Goal: Communication & Community: Share content

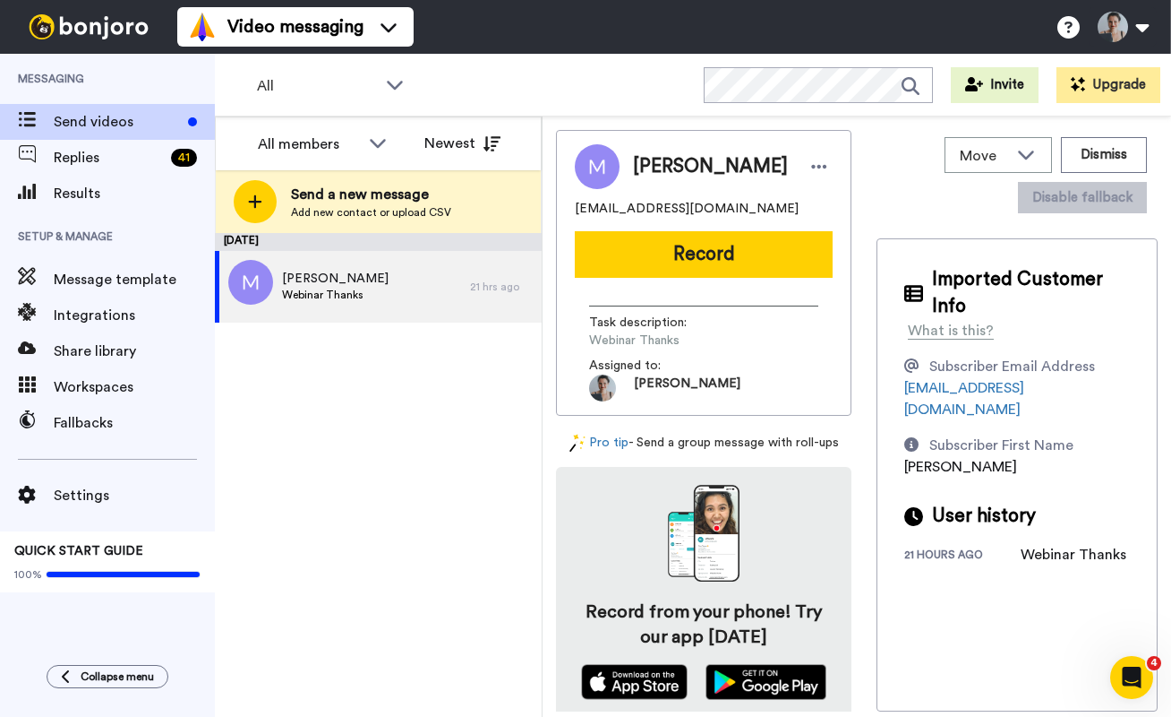
click at [296, 430] on div "August 25 Maurice Webinar Thanks 21 hrs ago" at bounding box center [378, 475] width 327 height 484
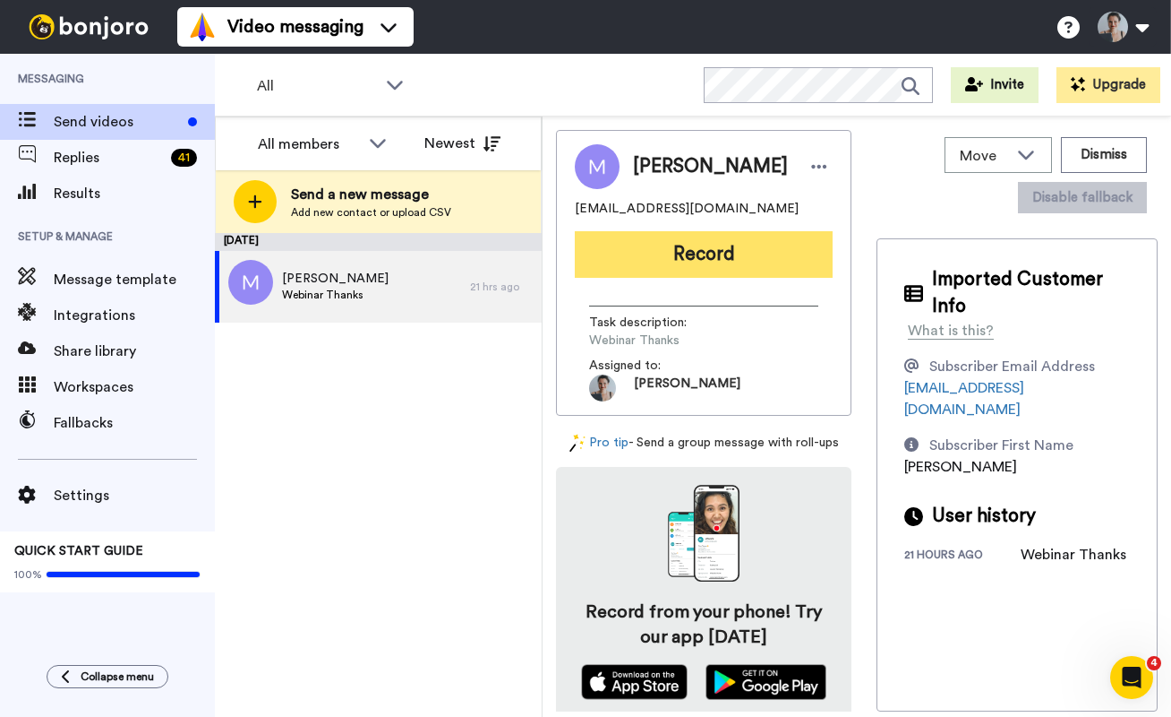
click at [691, 249] on button "Record" at bounding box center [704, 254] width 258 height 47
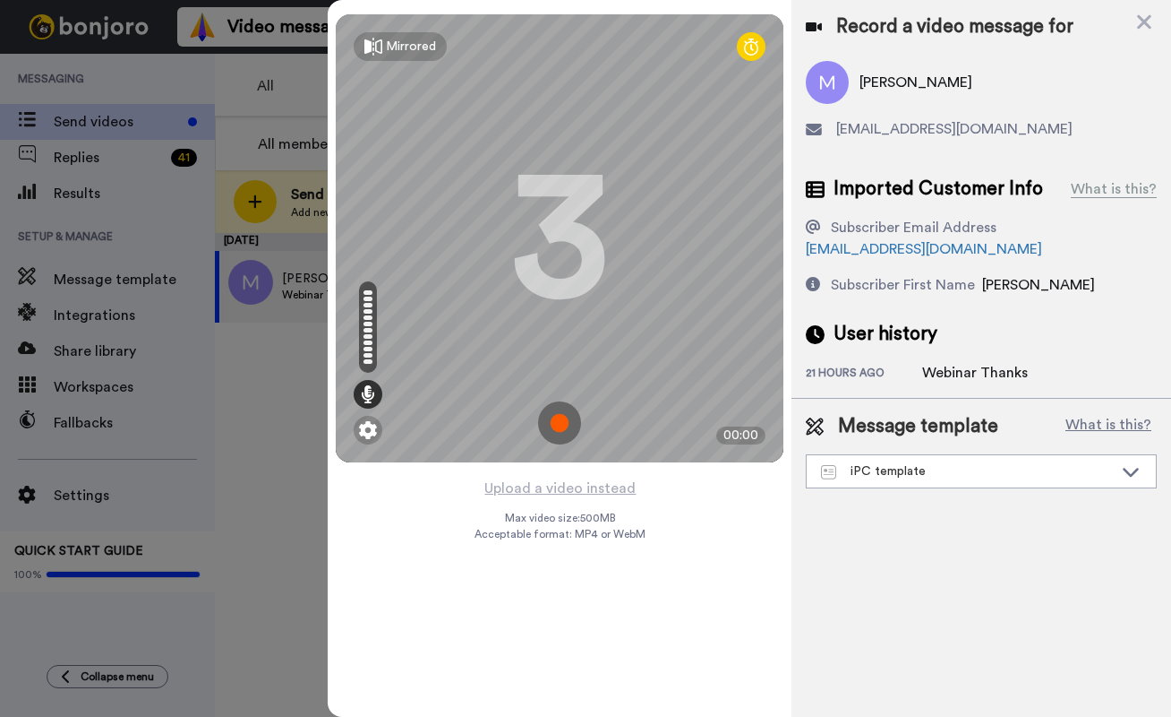
click at [562, 432] on img at bounding box center [559, 422] width 43 height 43
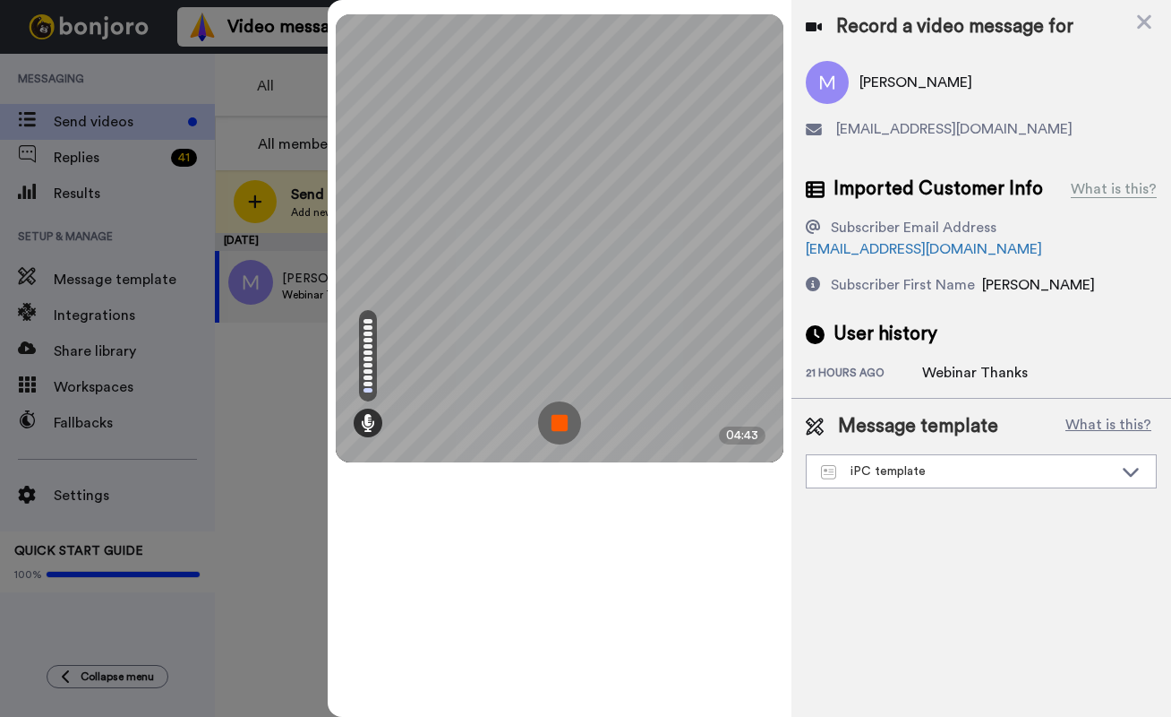
click at [569, 416] on img at bounding box center [559, 422] width 43 height 43
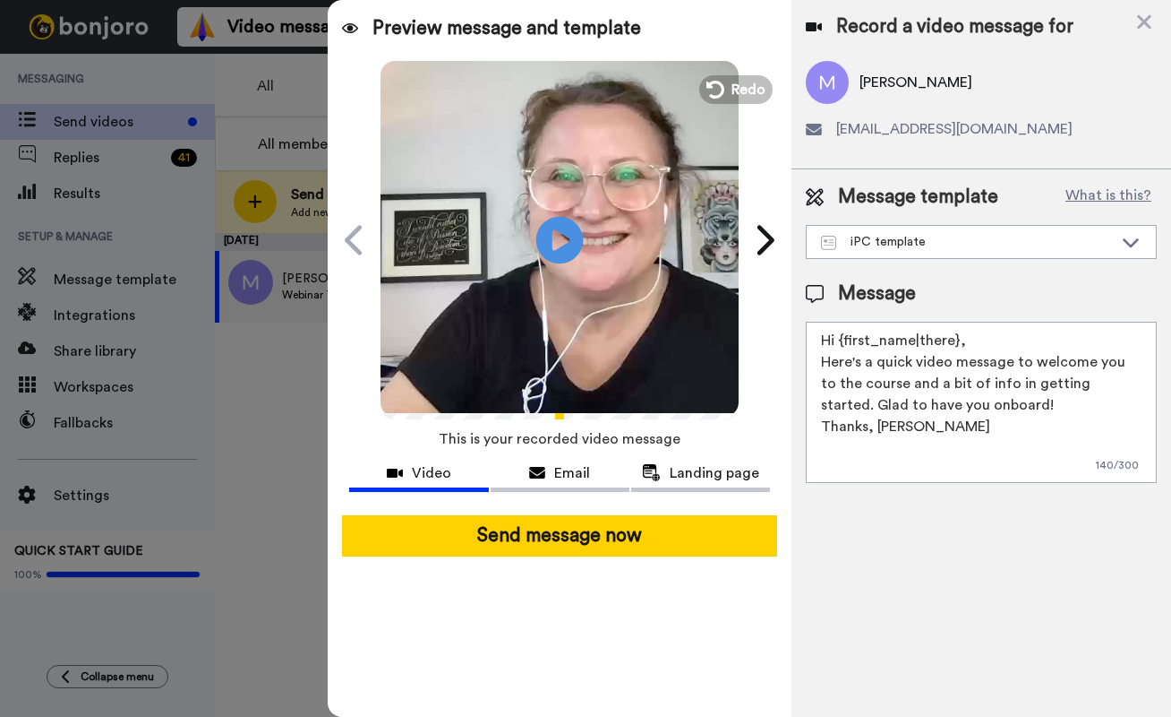
click at [571, 229] on icon at bounding box center [559, 239] width 47 height 47
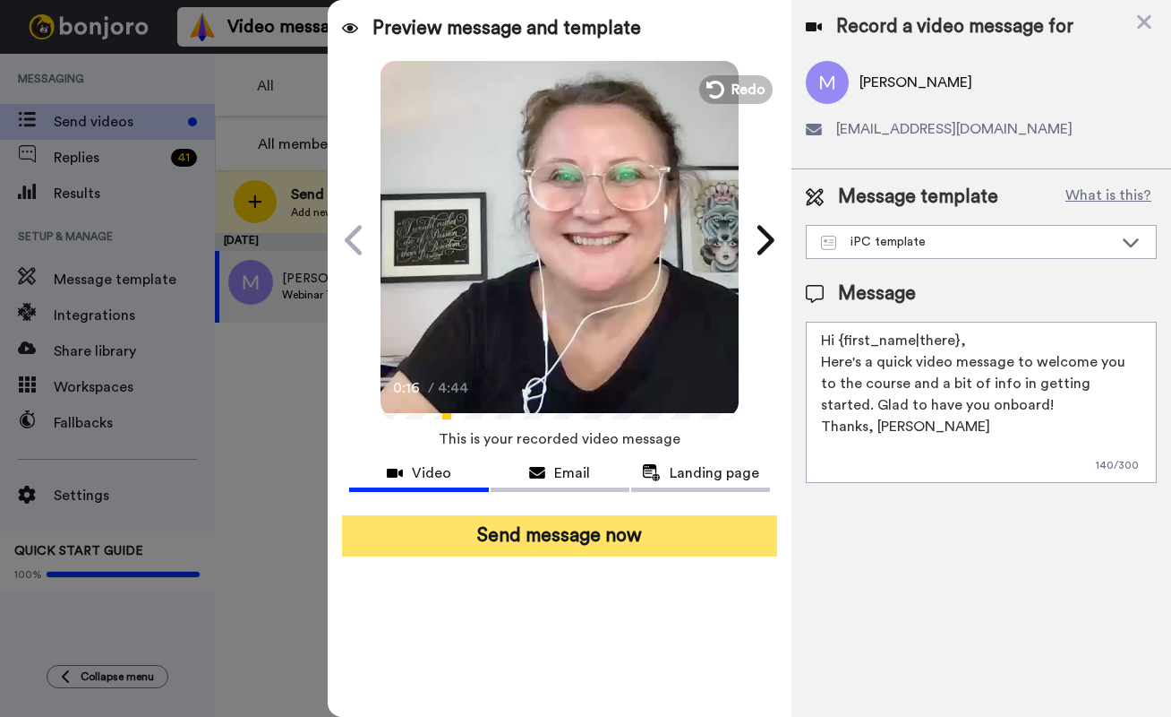
click at [599, 525] on button "Send message now" at bounding box center [559, 535] width 435 height 41
